Goal: Information Seeking & Learning: Find specific fact

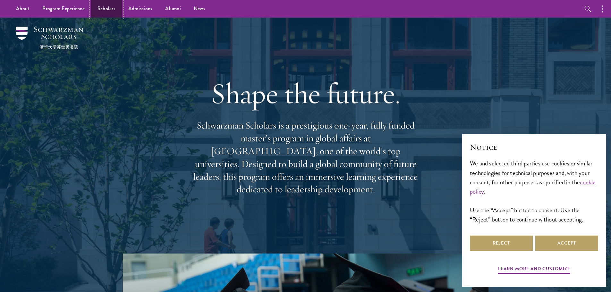
click at [116, 9] on link "Scholars" at bounding box center [106, 9] width 31 height 18
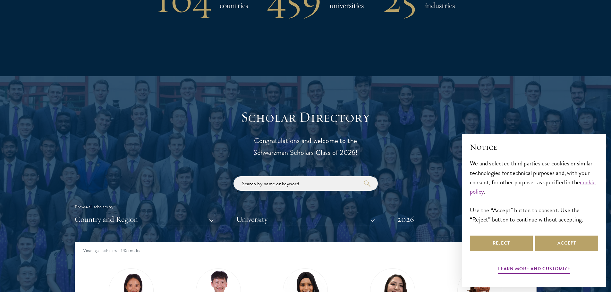
click at [267, 181] on input "search" at bounding box center [305, 183] width 144 height 14
click button "submit" at bounding box center [0, 0] width 0 height 0
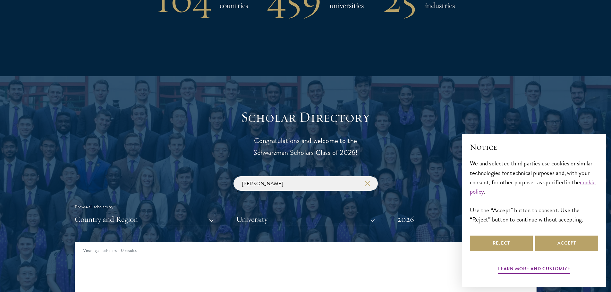
scroll to position [705, 0]
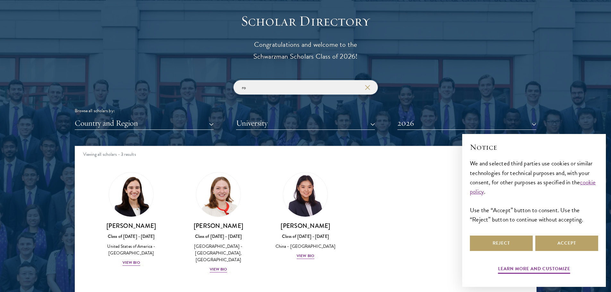
type input "r"
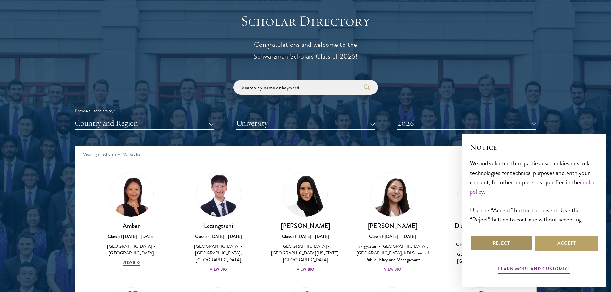
click at [515, 248] on button "Reject" at bounding box center [501, 243] width 63 height 15
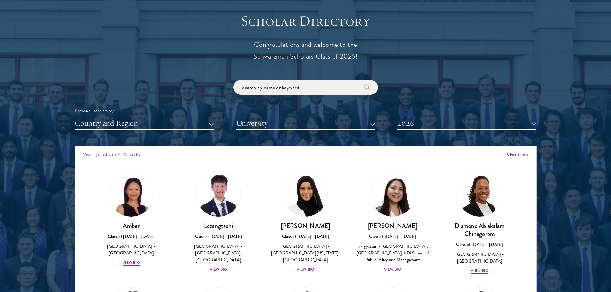
click at [422, 124] on button "2026" at bounding box center [466, 123] width 139 height 13
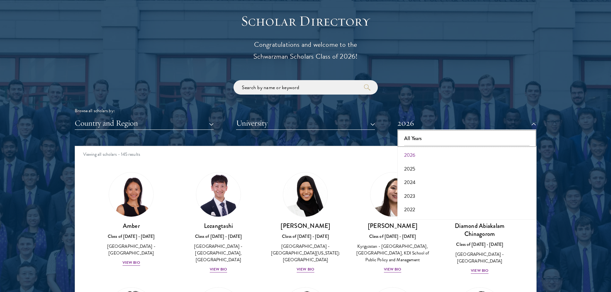
click at [424, 137] on button "All Years" at bounding box center [466, 138] width 135 height 13
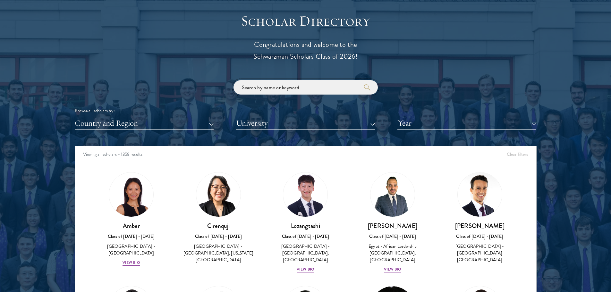
click at [315, 89] on input "search" at bounding box center [305, 87] width 144 height 14
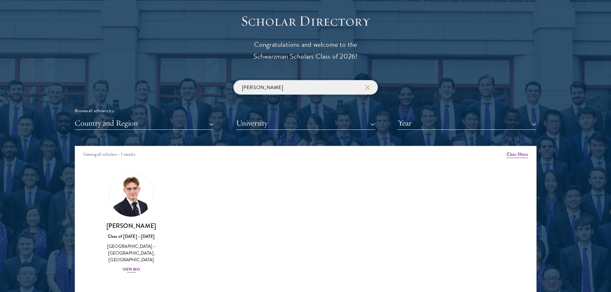
type input "rowan"
click at [142, 229] on h3 "Rowan Humphreys" at bounding box center [131, 226] width 74 height 8
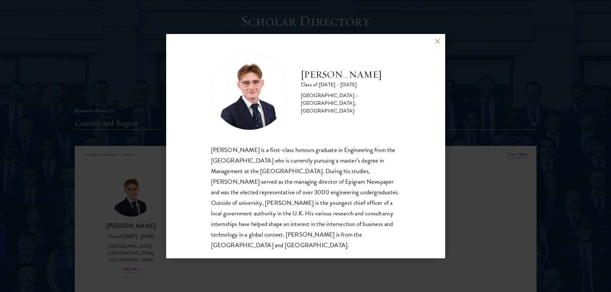
scroll to position [1, 0]
click at [437, 46] on div "Rowan Humphreys Class of 2024 - 2025 United Kingdom - University of Bristol, Un…" at bounding box center [305, 146] width 279 height 224
click at [437, 43] on button at bounding box center [437, 41] width 5 height 5
